Goal: Find specific page/section: Find specific page/section

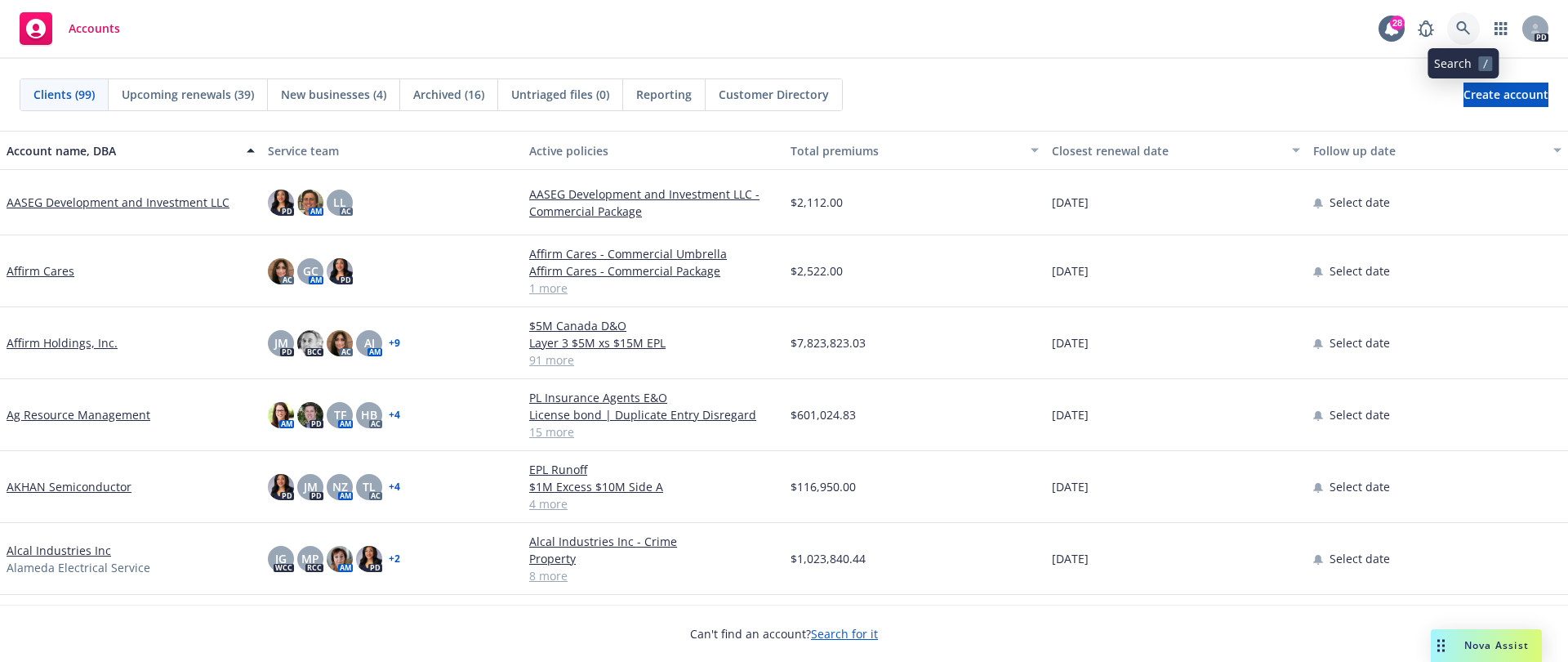
click at [1467, 24] on icon at bounding box center [1464, 29] width 15 height 15
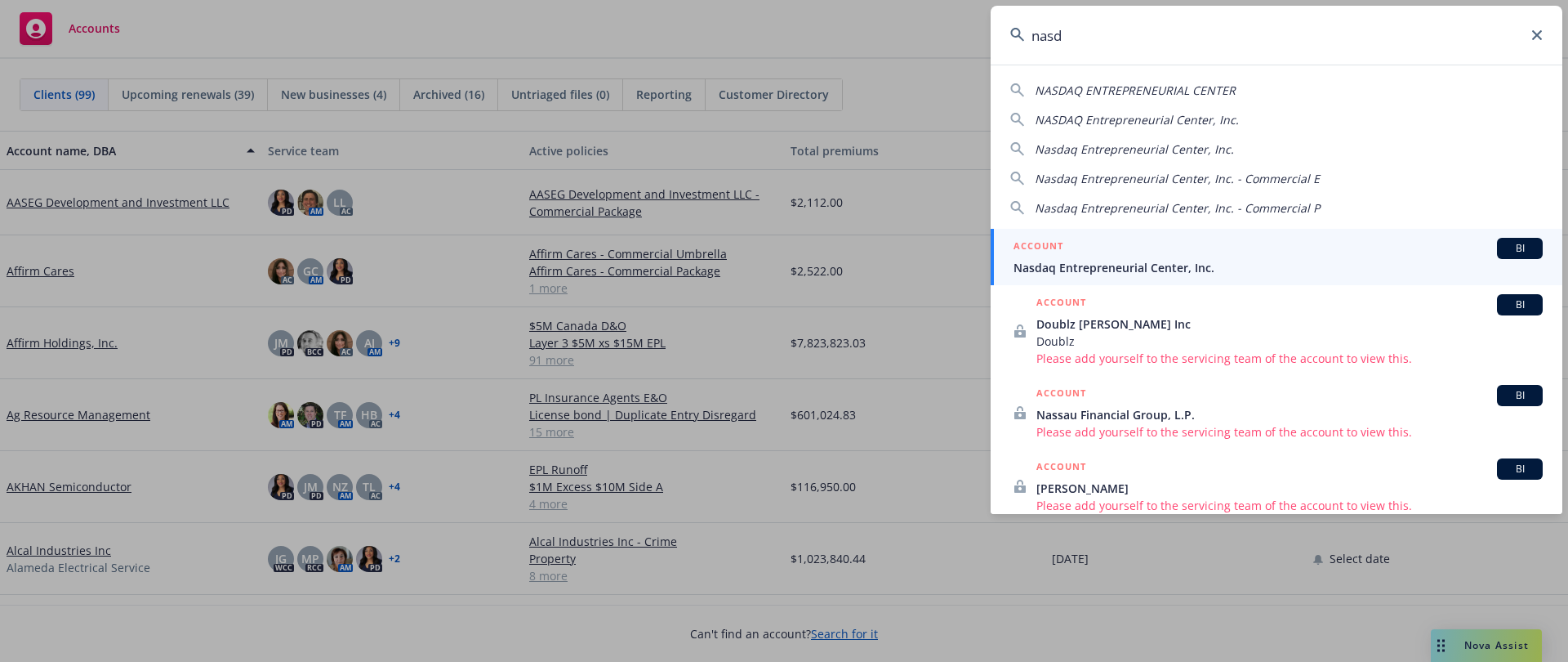
type input "nasd"
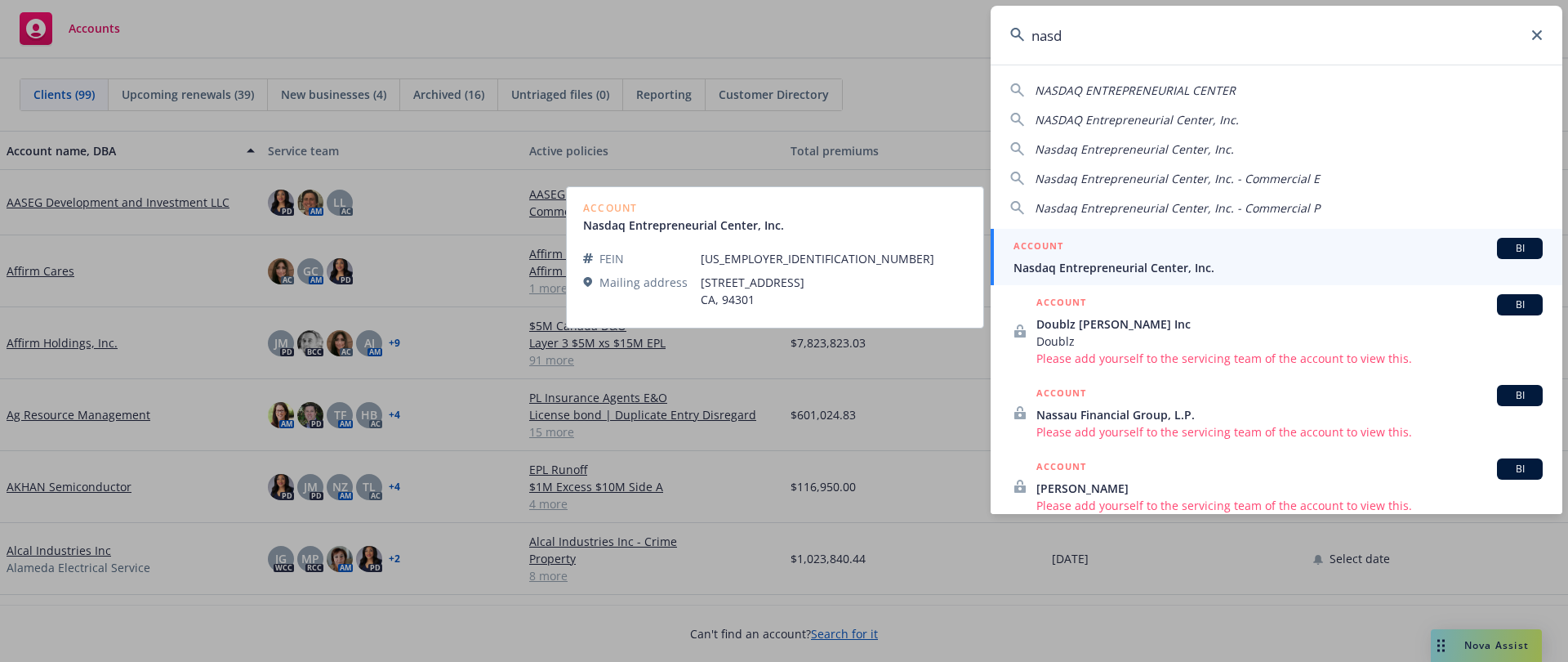
click at [1172, 267] on span "Nasdaq Entrepreneurial Center, Inc." at bounding box center [1278, 267] width 529 height 17
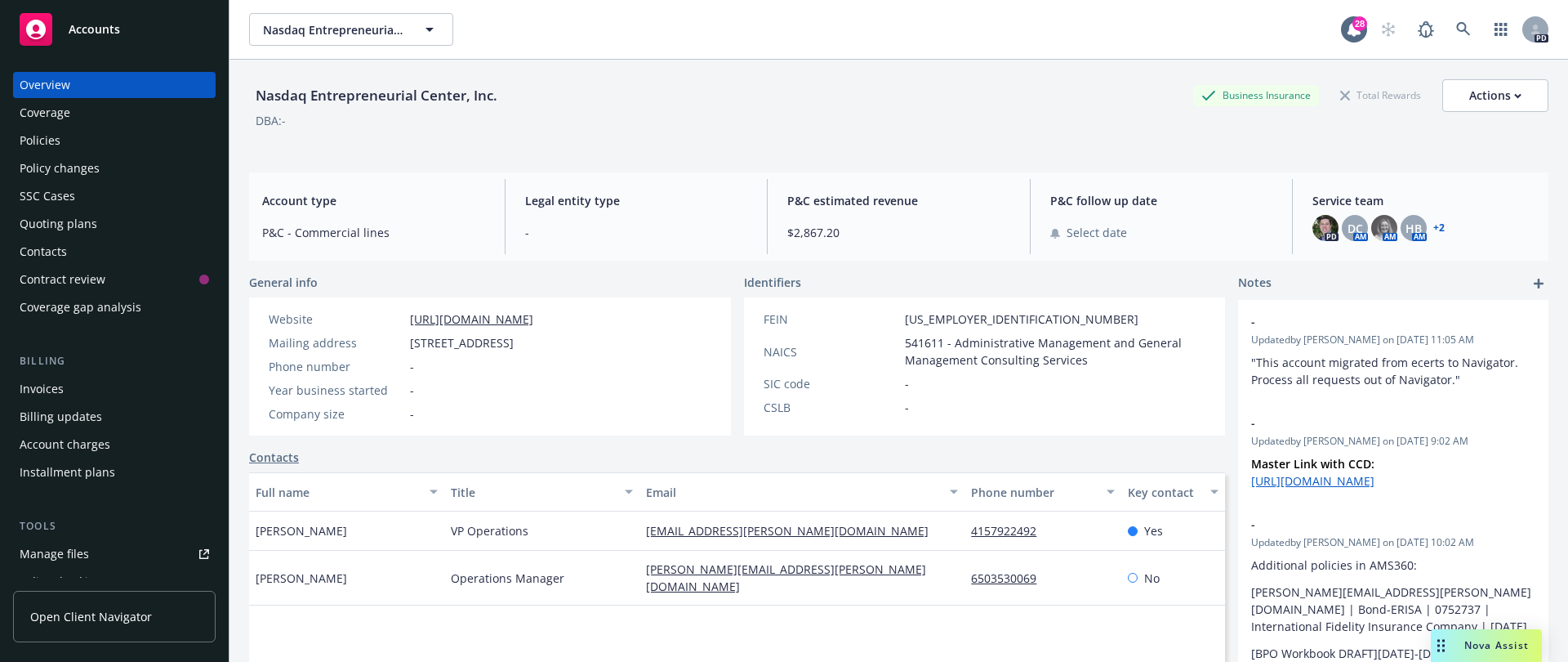
click at [1437, 219] on div "PD DC AM AM HB AM + 2" at bounding box center [1423, 228] width 223 height 26
click at [1346, 195] on span "Service team" at bounding box center [1423, 201] width 223 height 17
click at [1433, 226] on link "+ 2" at bounding box center [1439, 228] width 11 height 9
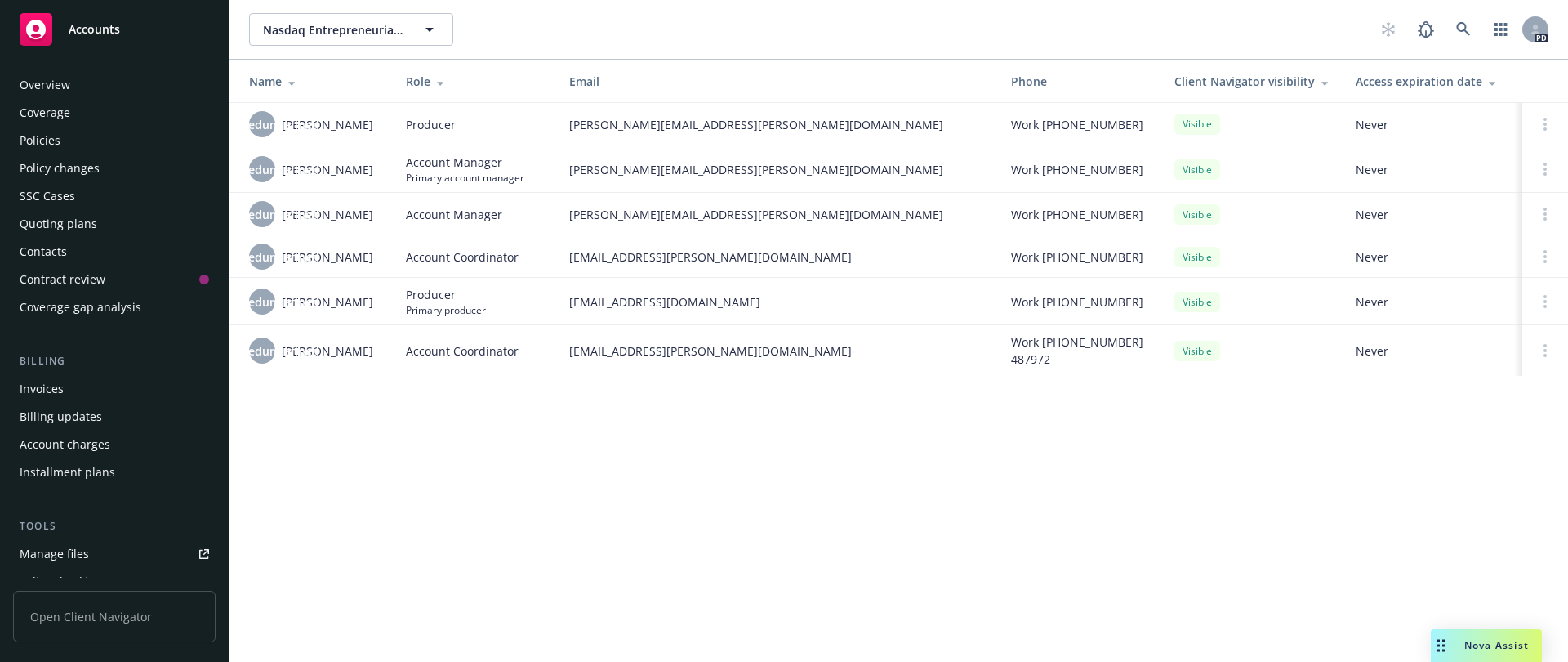
scroll to position [403, 0]
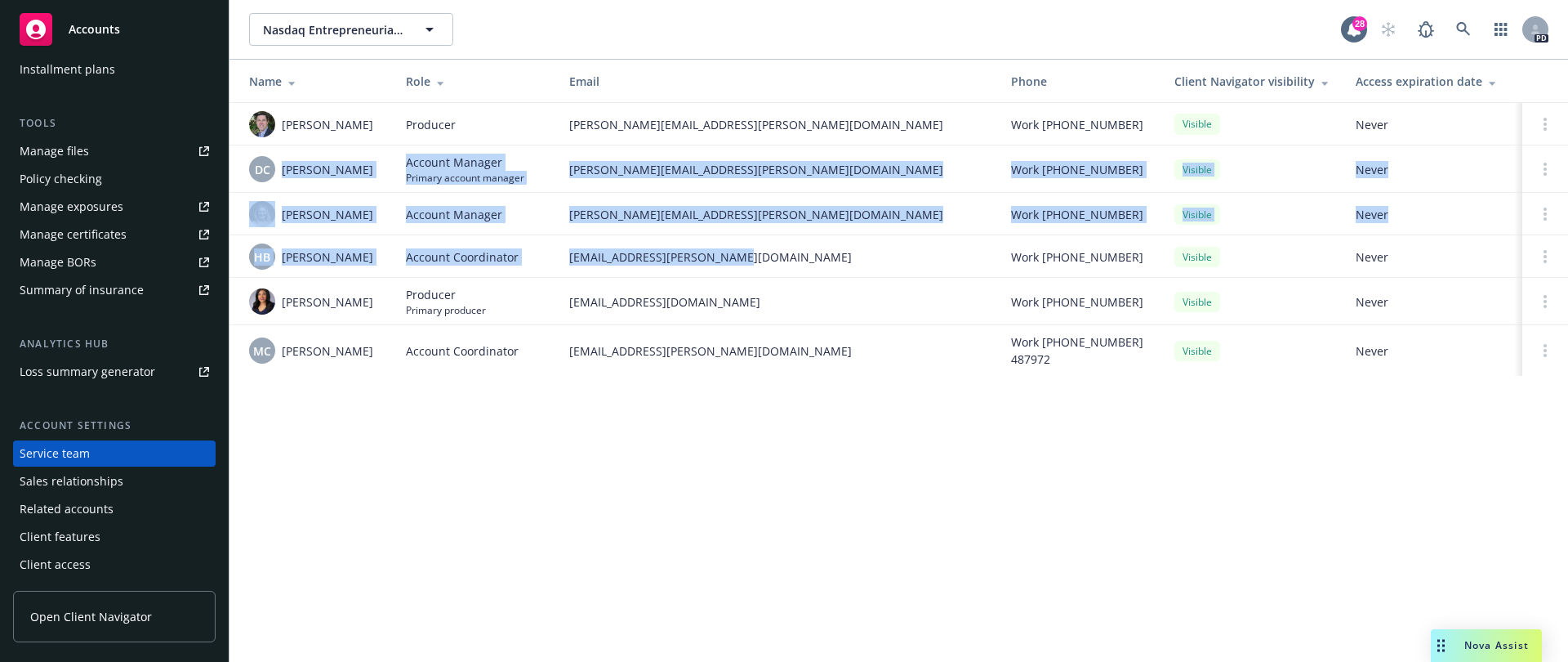
drag, startPoint x: 279, startPoint y: 167, endPoint x: 741, endPoint y: 257, distance: 470.7
click at [741, 257] on tbody "Bryan Martin Producer bryan.martin@newfront.com Work (415) 302-4309 Visible Nev…" at bounding box center [899, 239] width 1338 height 273
click at [285, 169] on span "Daniel Campbell" at bounding box center [327, 170] width 91 height 17
drag, startPoint x: 283, startPoint y: 167, endPoint x: 743, endPoint y: 264, distance: 470.1
click at [743, 264] on tbody "Bryan Martin Producer bryan.martin@newfront.com Work (415) 302-4309 Visible Nev…" at bounding box center [899, 239] width 1338 height 273
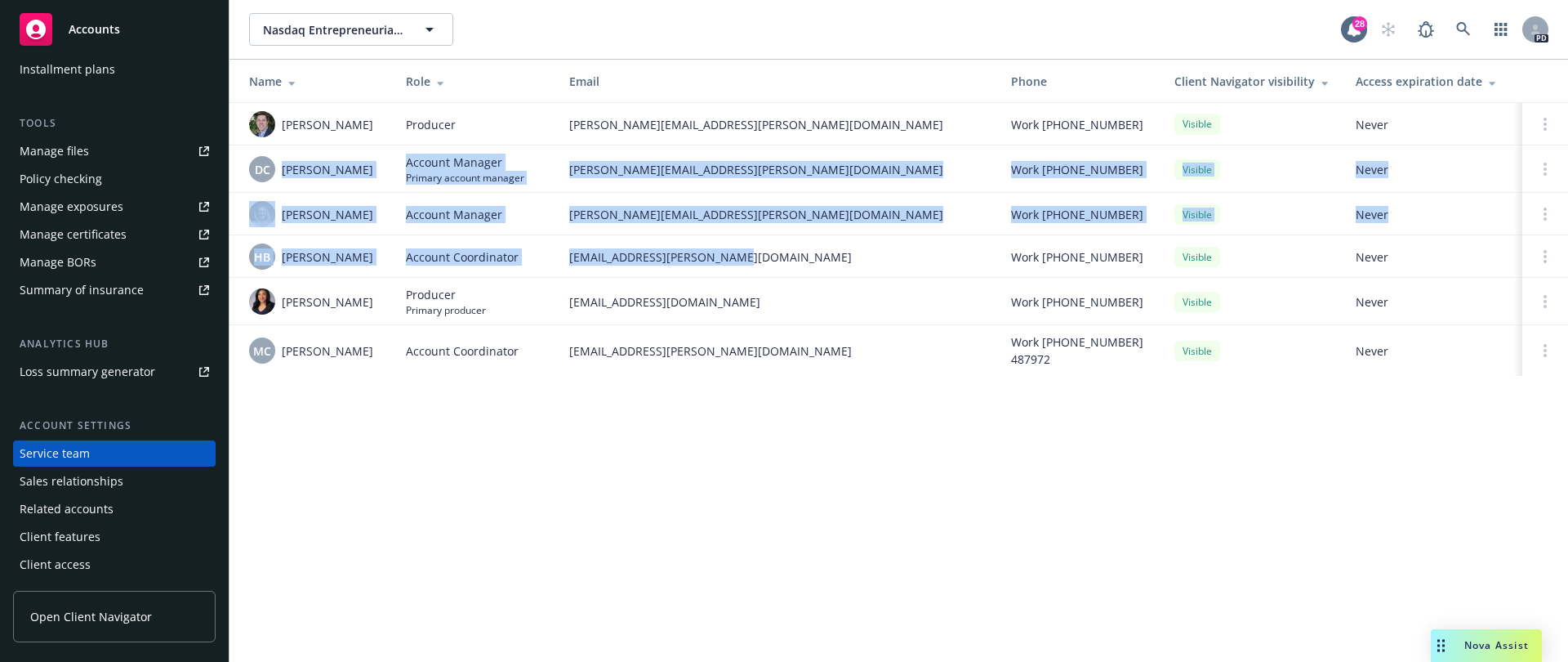
click at [738, 266] on td "halle.bautista@newfront.com" at bounding box center [776, 256] width 441 height 42
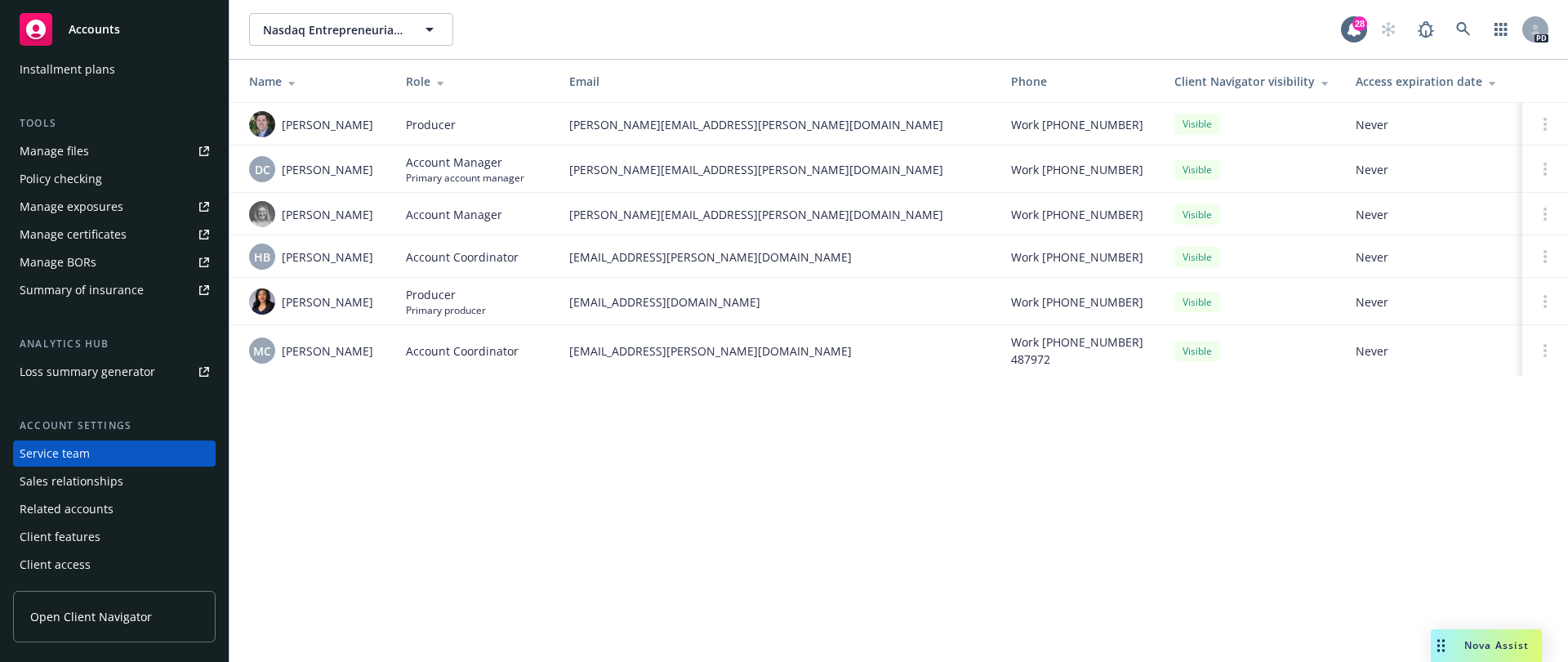
click at [333, 179] on div "DC Daniel Campbell" at bounding box center [314, 170] width 131 height 26
drag, startPoint x: 377, startPoint y: 168, endPoint x: 283, endPoint y: 170, distance: 94.0
click at [283, 170] on div "DC Daniel Campbell" at bounding box center [314, 170] width 131 height 26
copy span "Daniel Campbell"
drag, startPoint x: 348, startPoint y: 218, endPoint x: 280, endPoint y: 218, distance: 68.0
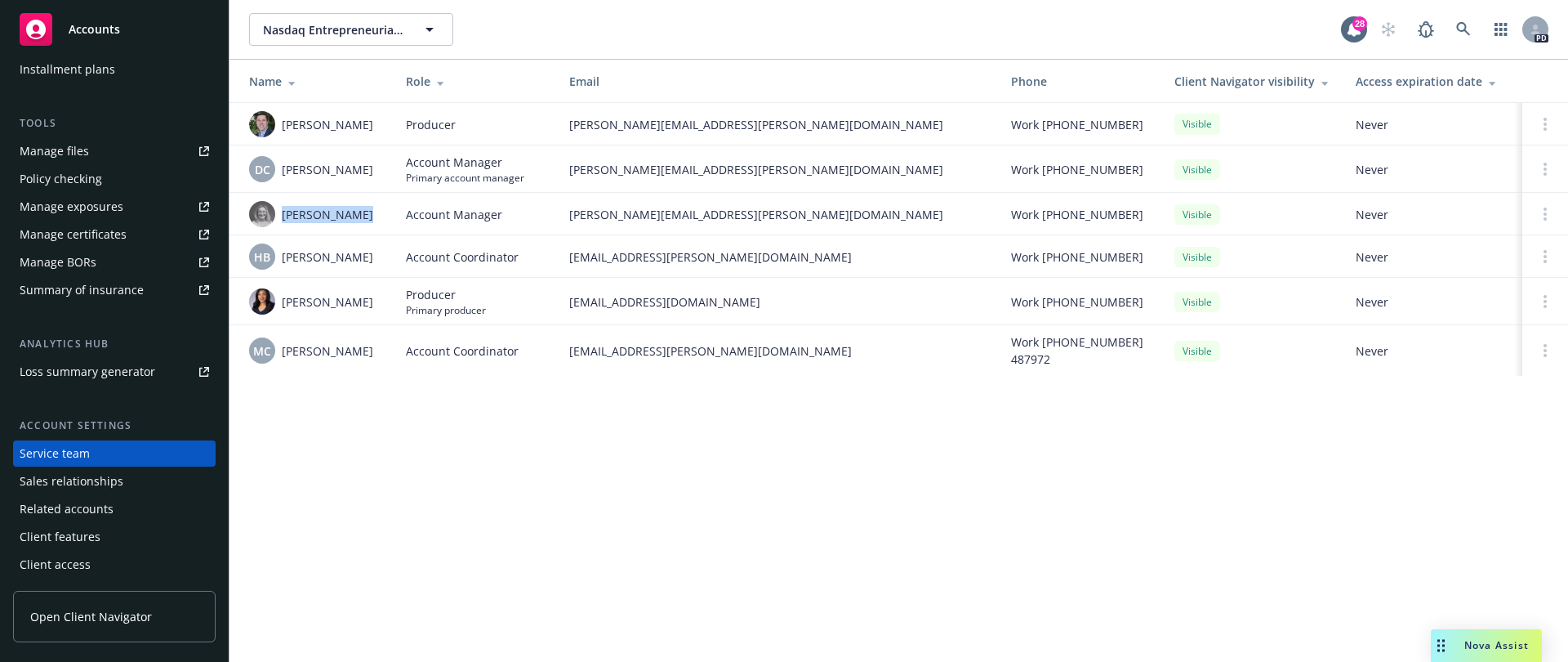
click at [280, 218] on div "Erin Bautista" at bounding box center [314, 214] width 131 height 26
copy span "Erin Bautista"
drag, startPoint x: 372, startPoint y: 253, endPoint x: 275, endPoint y: 259, distance: 97.2
click at [283, 258] on div "HB Halle Bautista" at bounding box center [314, 257] width 131 height 26
copy span "Halle Bautista"
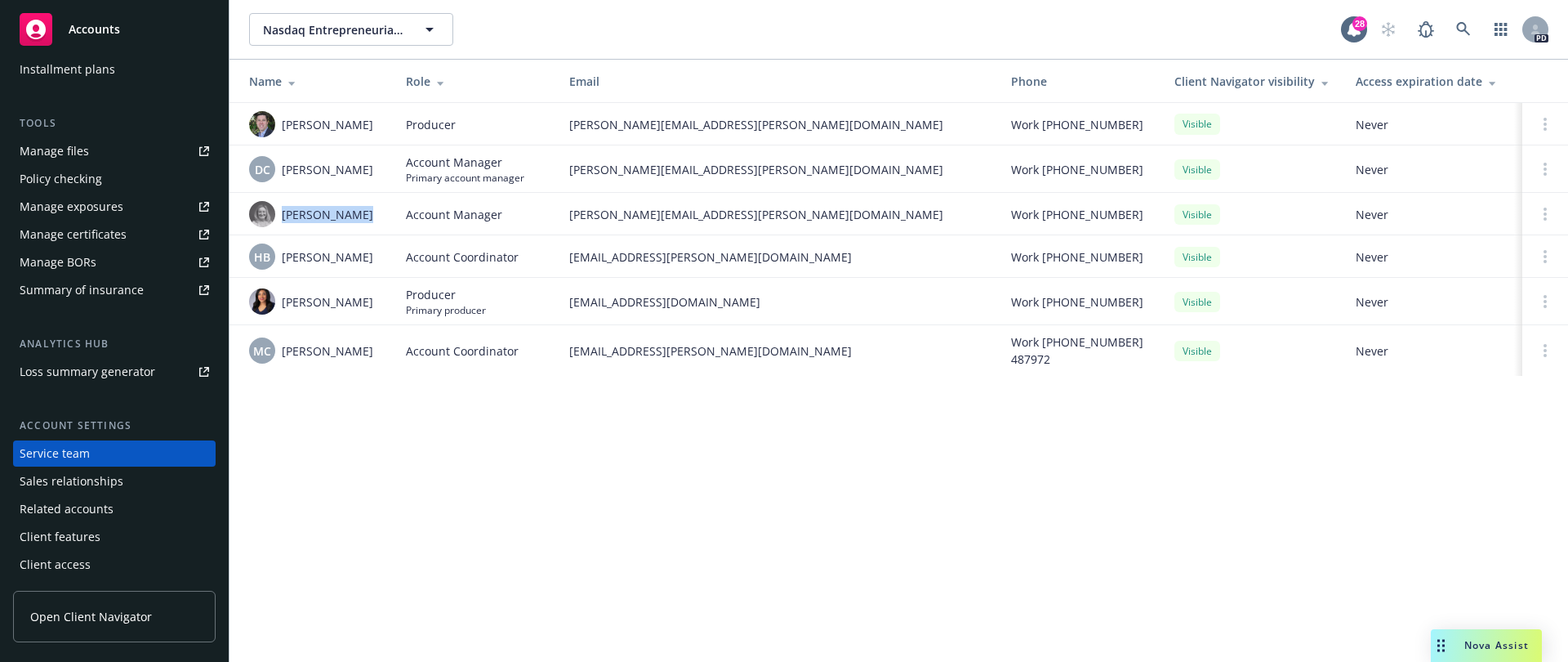
drag, startPoint x: 366, startPoint y: 348, endPoint x: 296, endPoint y: 360, distance: 71.0
click at [297, 361] on div "MC Miles Crenwelge" at bounding box center [314, 350] width 131 height 26
click at [280, 347] on div "MC Miles Crenwelge" at bounding box center [314, 350] width 131 height 26
copy span "Miles Crenwelge"
